Goal: Task Accomplishment & Management: Manage account settings

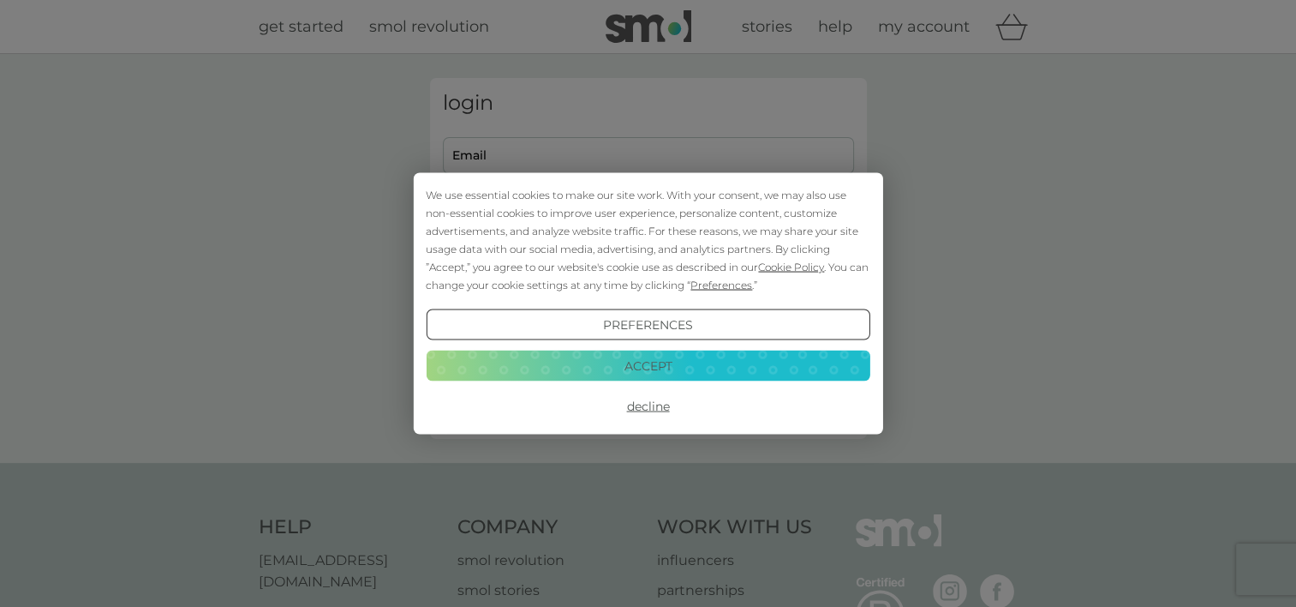
type input "kristin.edwards@newport.gov.uk"
click at [658, 404] on button "Decline" at bounding box center [648, 406] width 444 height 31
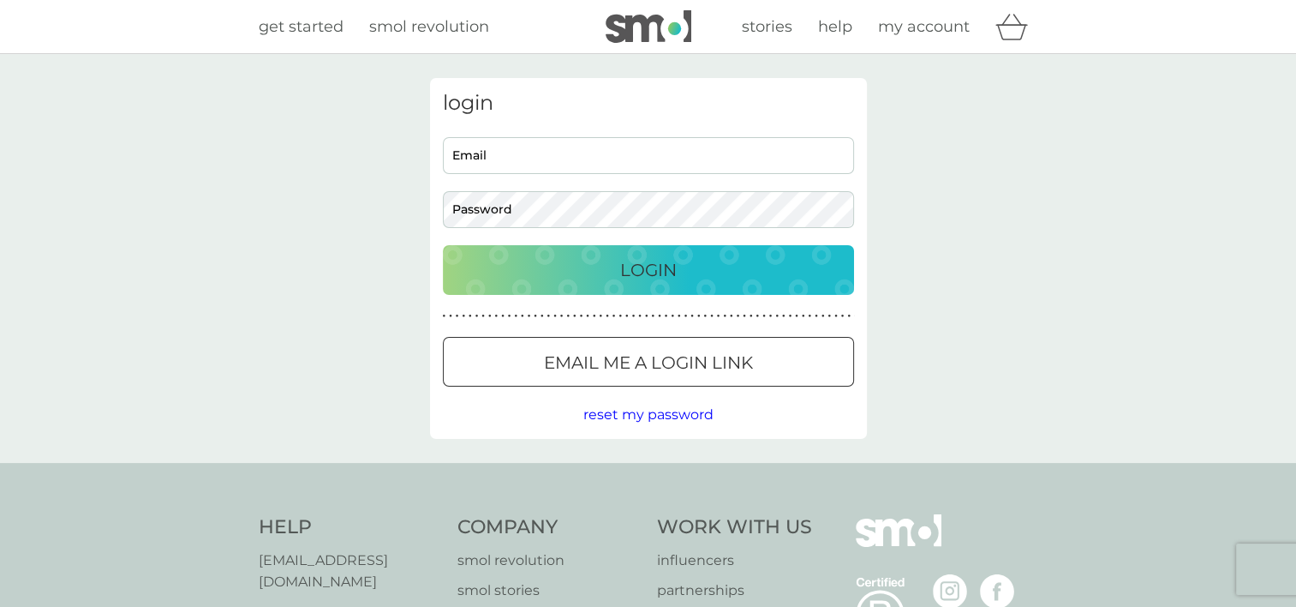
type input "[PERSON_NAME][EMAIL_ADDRESS][PERSON_NAME][DOMAIN_NAME]"
click at [624, 270] on p "Login" at bounding box center [648, 269] width 57 height 27
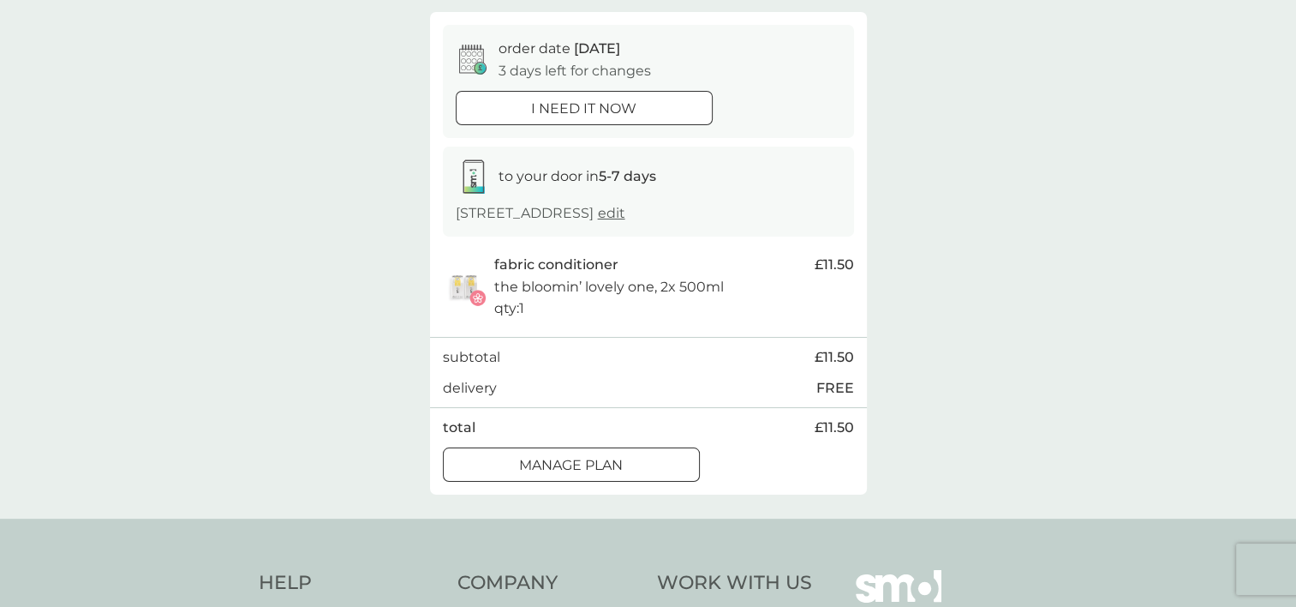
scroll to position [257, 0]
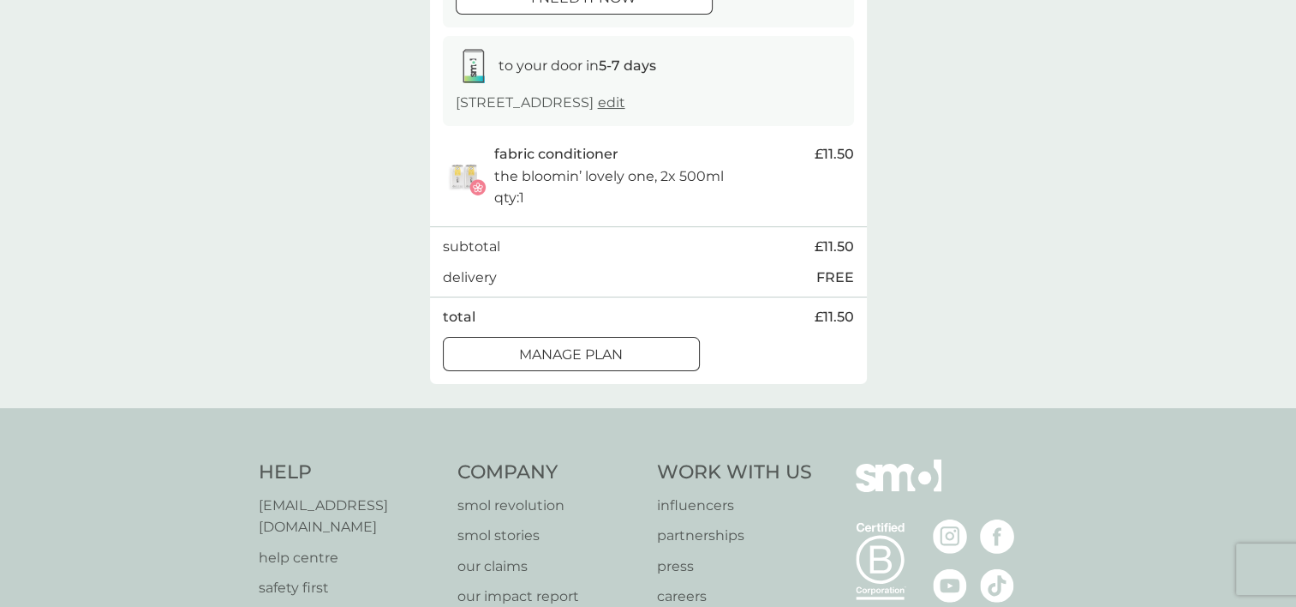
click at [580, 363] on div at bounding box center [572, 354] width 62 height 18
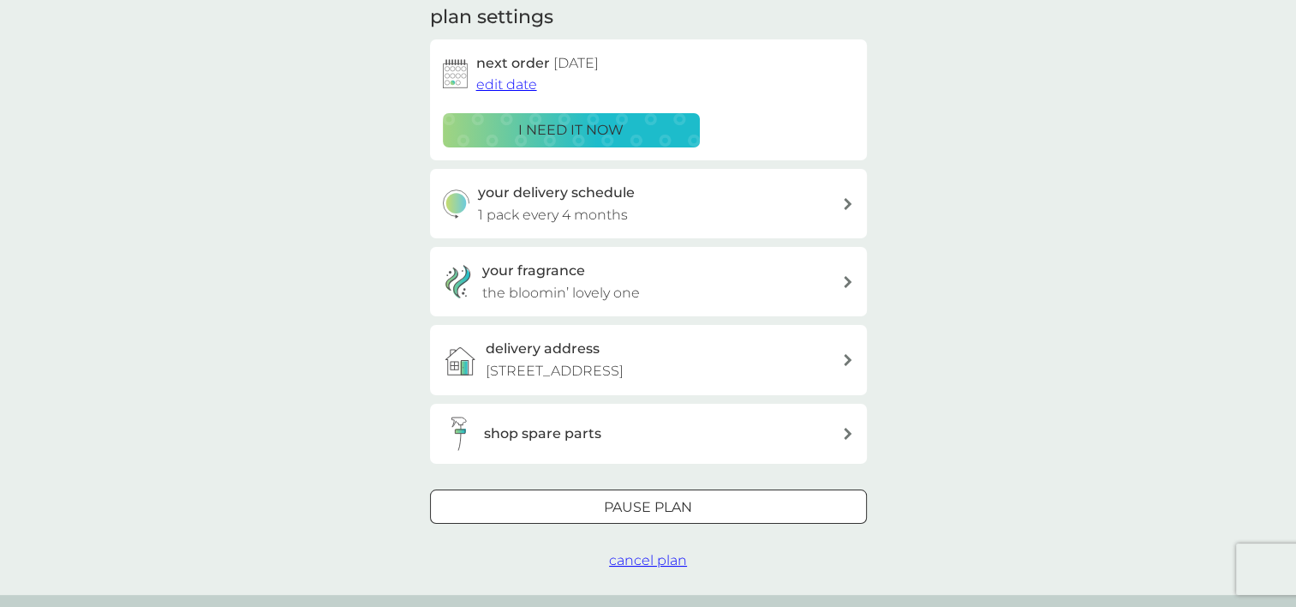
scroll to position [343, 0]
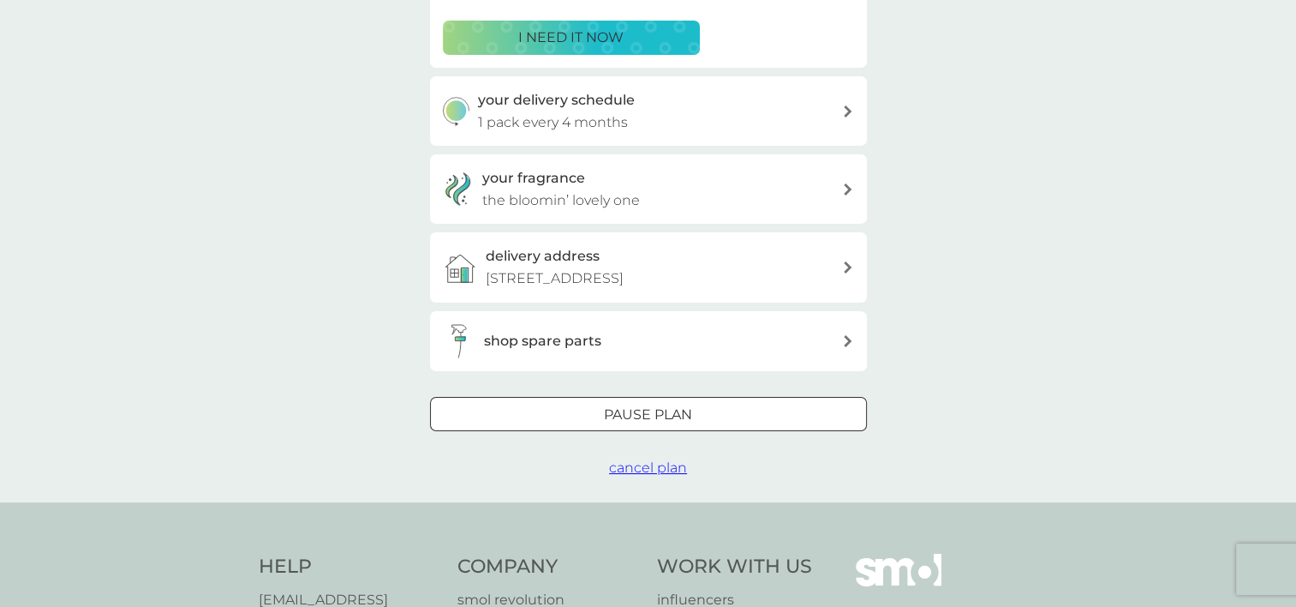
click at [666, 475] on span "cancel plan" at bounding box center [648, 467] width 78 height 16
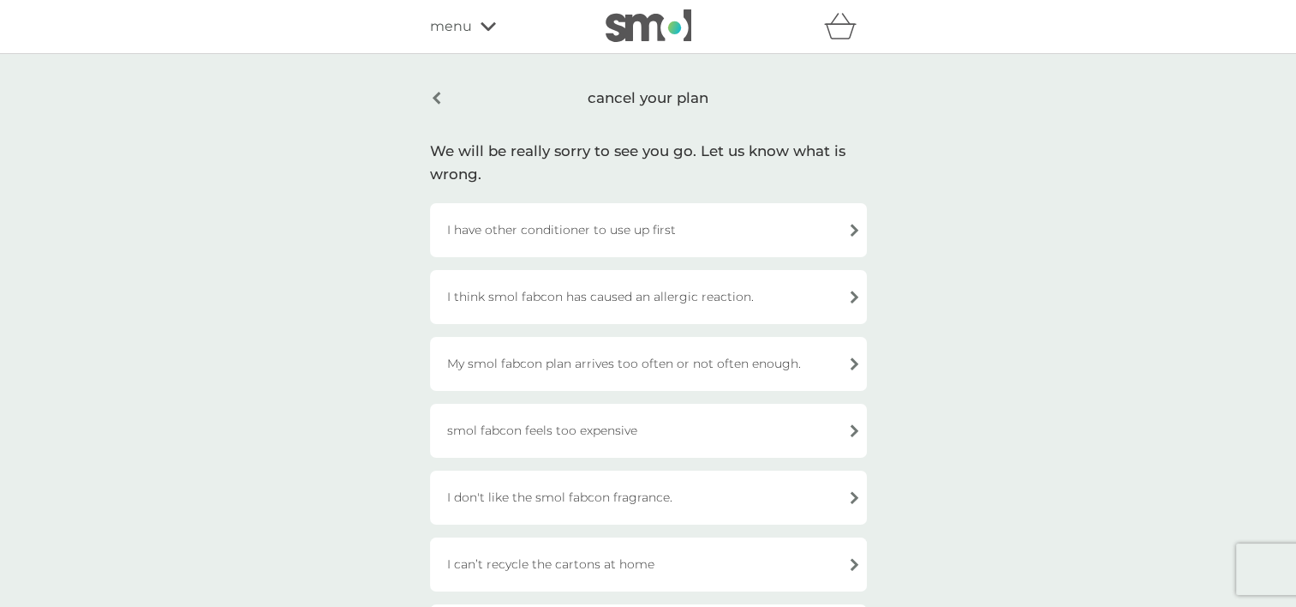
click at [850, 227] on div "I have other conditioner to use up first" at bounding box center [648, 230] width 437 height 54
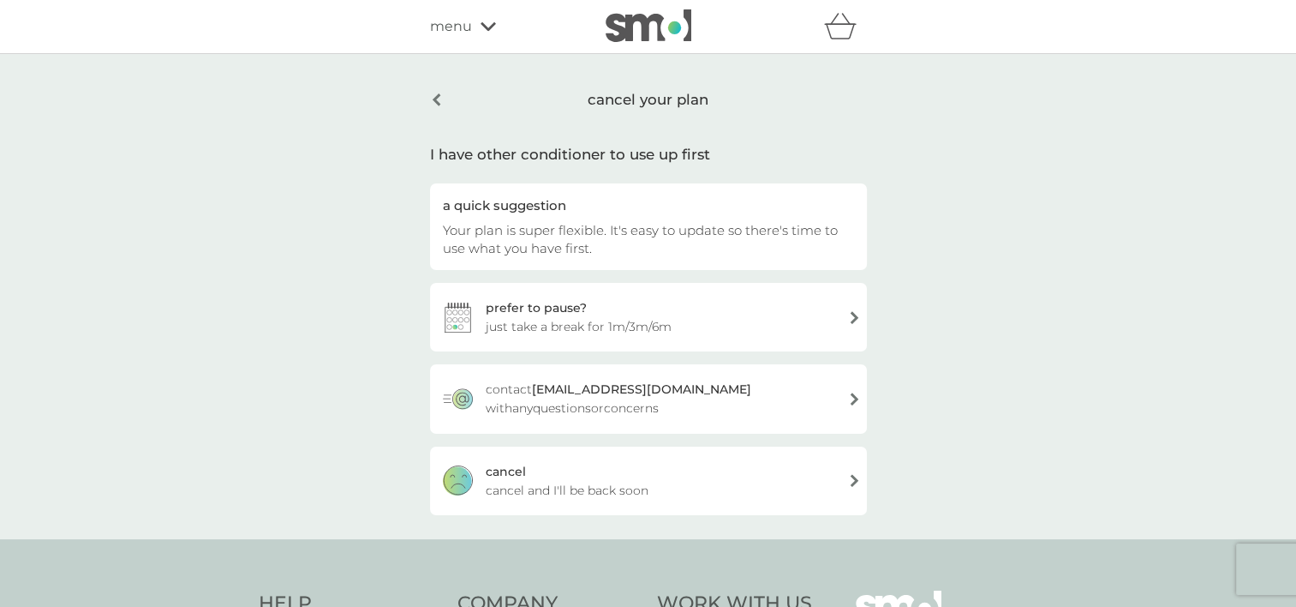
click at [505, 469] on div "cancel" at bounding box center [506, 471] width 40 height 19
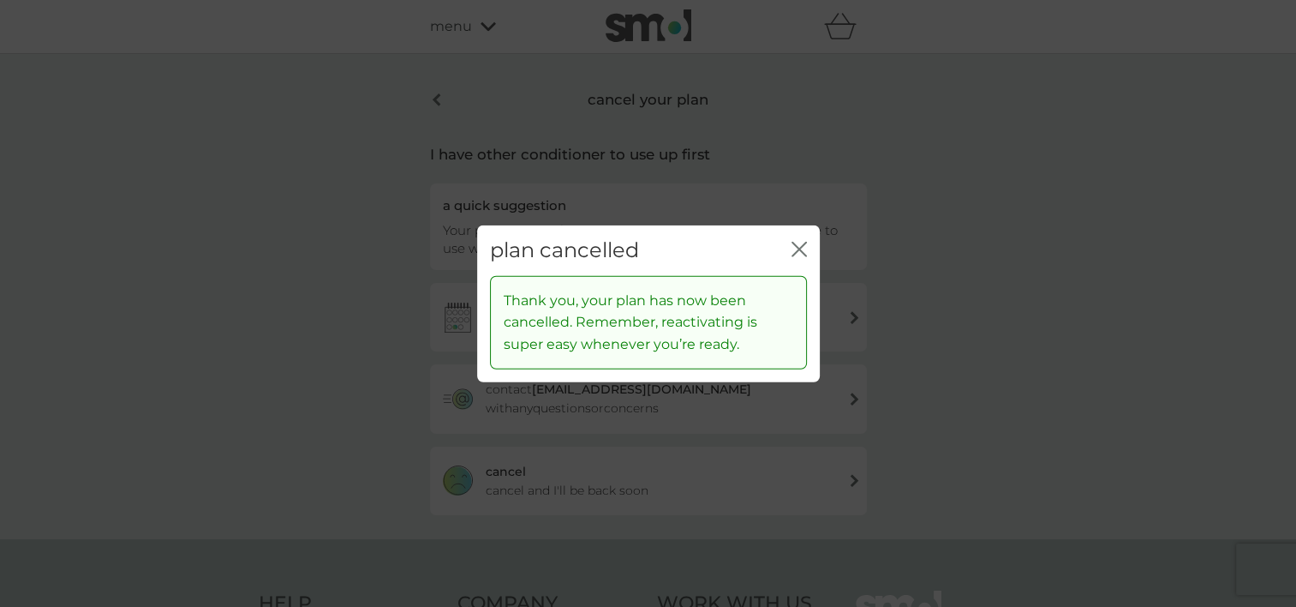
click at [800, 246] on icon "close" at bounding box center [799, 249] width 15 height 15
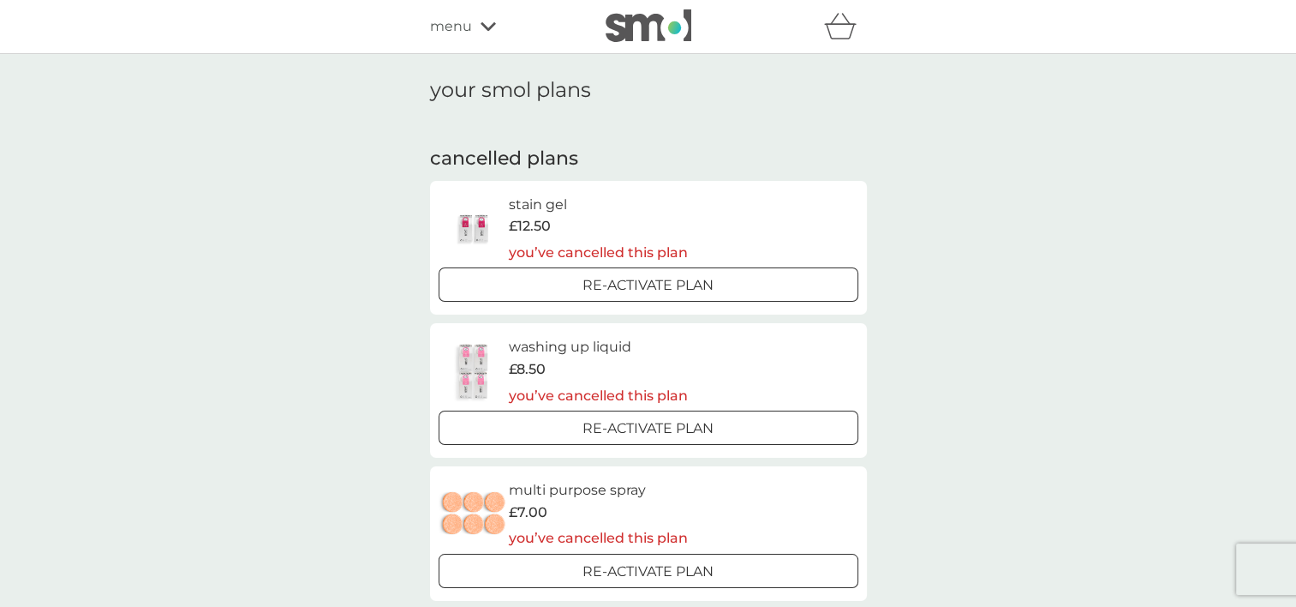
click at [487, 29] on icon at bounding box center [488, 26] width 15 height 9
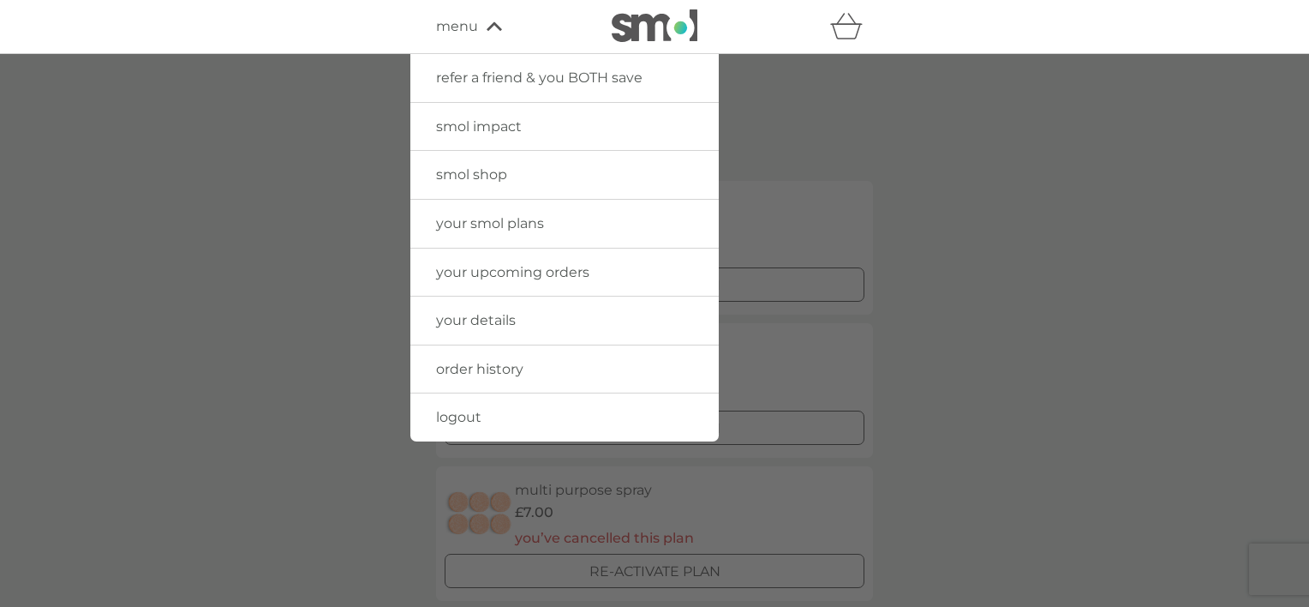
click at [450, 406] on link "logout" at bounding box center [564, 417] width 308 height 48
